Goal: Information Seeking & Learning: Learn about a topic

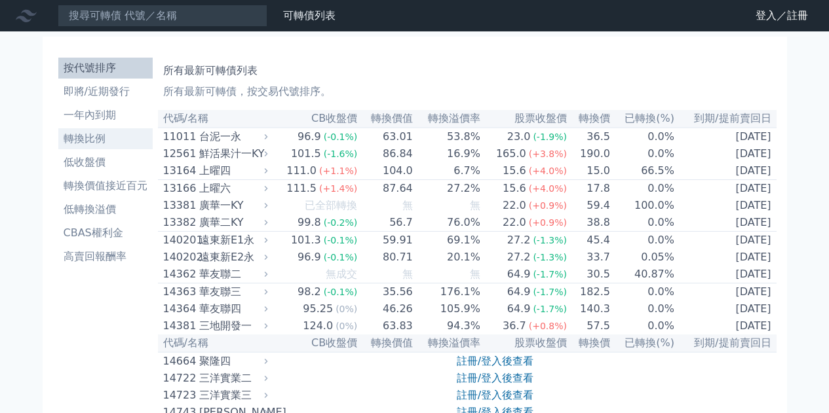
click at [106, 143] on li "轉換比例" at bounding box center [105, 139] width 94 height 16
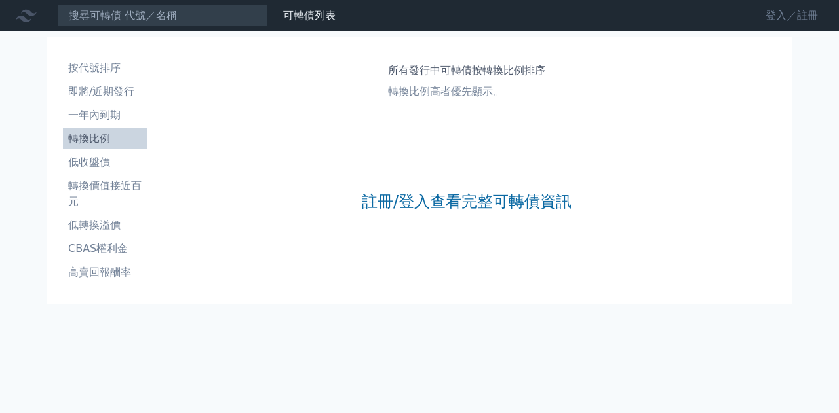
click at [780, 16] on link "登入／註冊" at bounding box center [791, 15] width 73 height 21
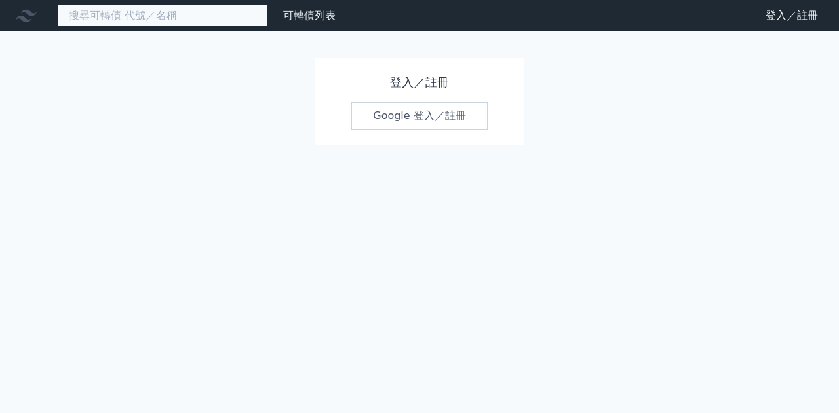
click at [233, 20] on input at bounding box center [163, 16] width 210 height 22
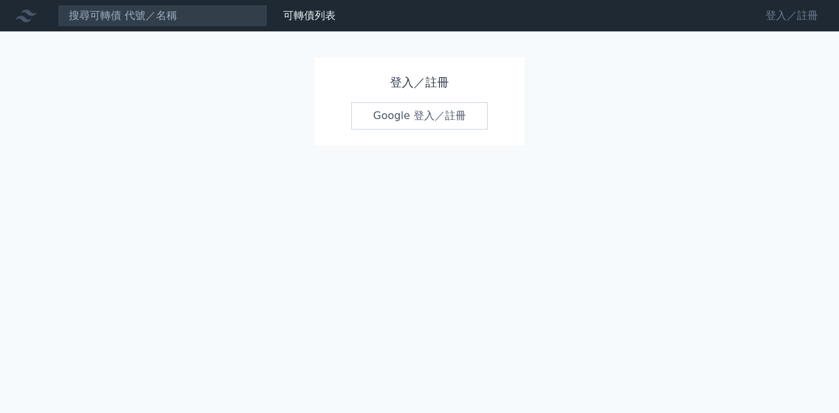
click at [796, 17] on link "登入／註冊" at bounding box center [791, 15] width 73 height 21
click at [322, 18] on link "可轉債列表" at bounding box center [309, 15] width 52 height 12
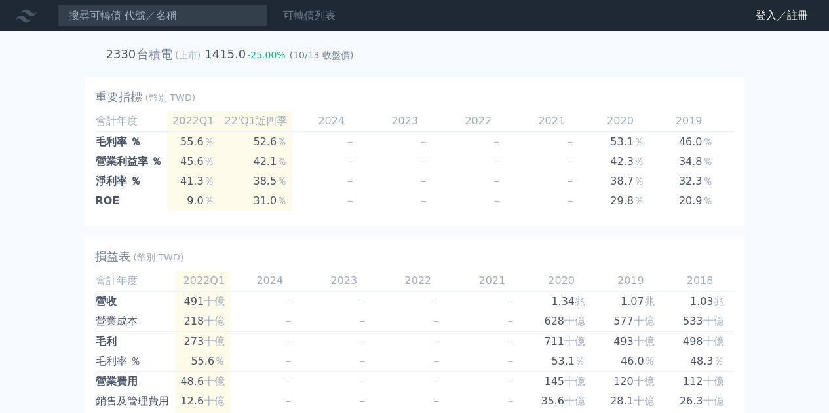
click at [324, 17] on link "可轉債列表" at bounding box center [309, 15] width 52 height 12
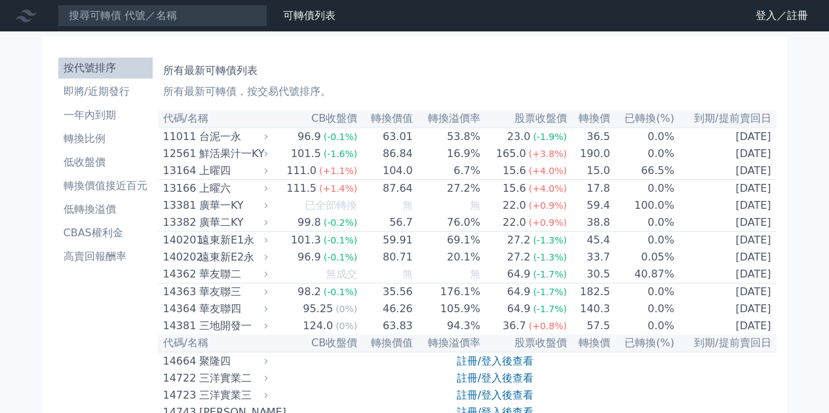
click at [759, 10] on link "登入／註冊" at bounding box center [781, 15] width 73 height 21
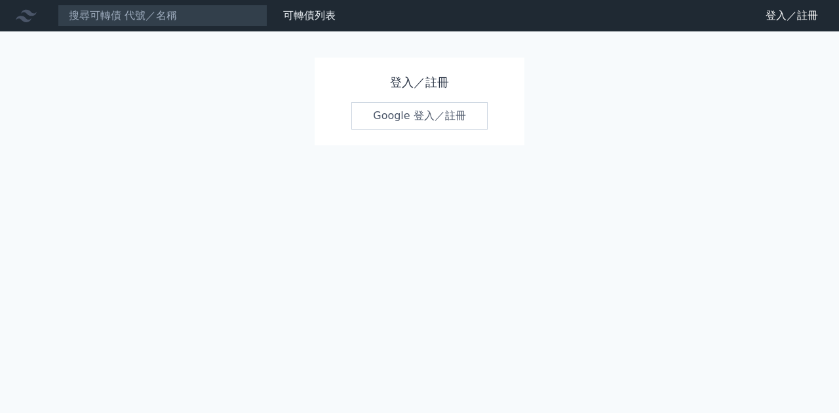
drag, startPoint x: 353, startPoint y: 113, endPoint x: 370, endPoint y: 113, distance: 17.0
click at [370, 113] on link "Google 登入／註冊" at bounding box center [419, 116] width 136 height 28
